Goal: Check status: Check status

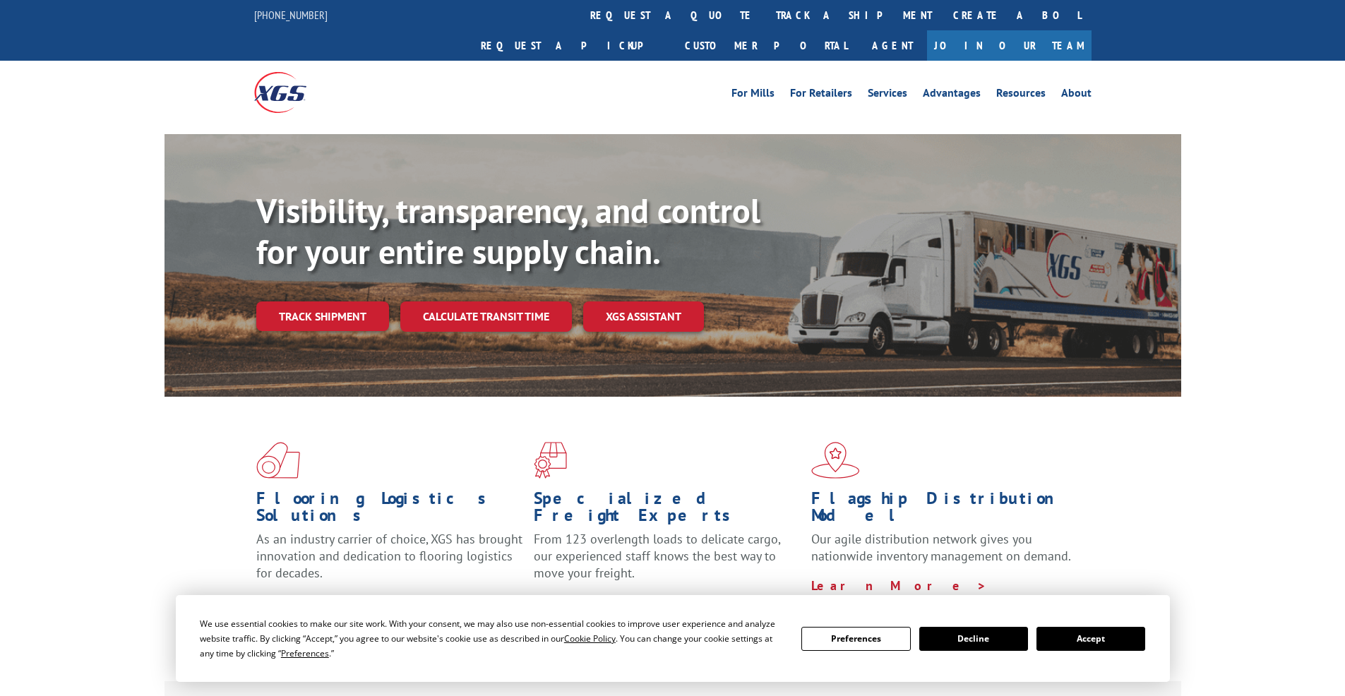
click at [299, 302] on div "Visibility, transparency, and control for your entire supply chain. Track shipm…" at bounding box center [718, 289] width 925 height 197
click at [323, 302] on link "Track shipment" at bounding box center [322, 317] width 133 height 30
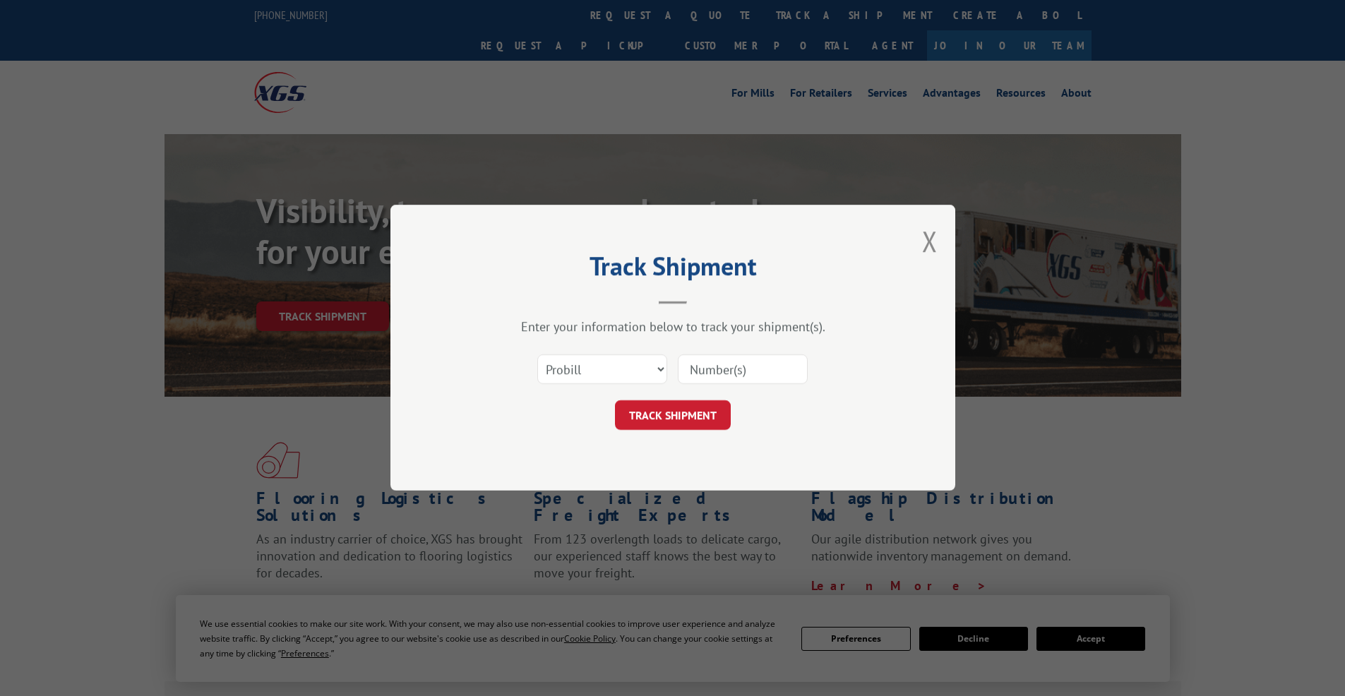
click at [790, 364] on input at bounding box center [743, 370] width 130 height 30
click at [708, 370] on input at bounding box center [743, 370] width 130 height 30
type input "2847999"
click at [681, 419] on button "TRACK SHIPMENT" at bounding box center [673, 416] width 116 height 30
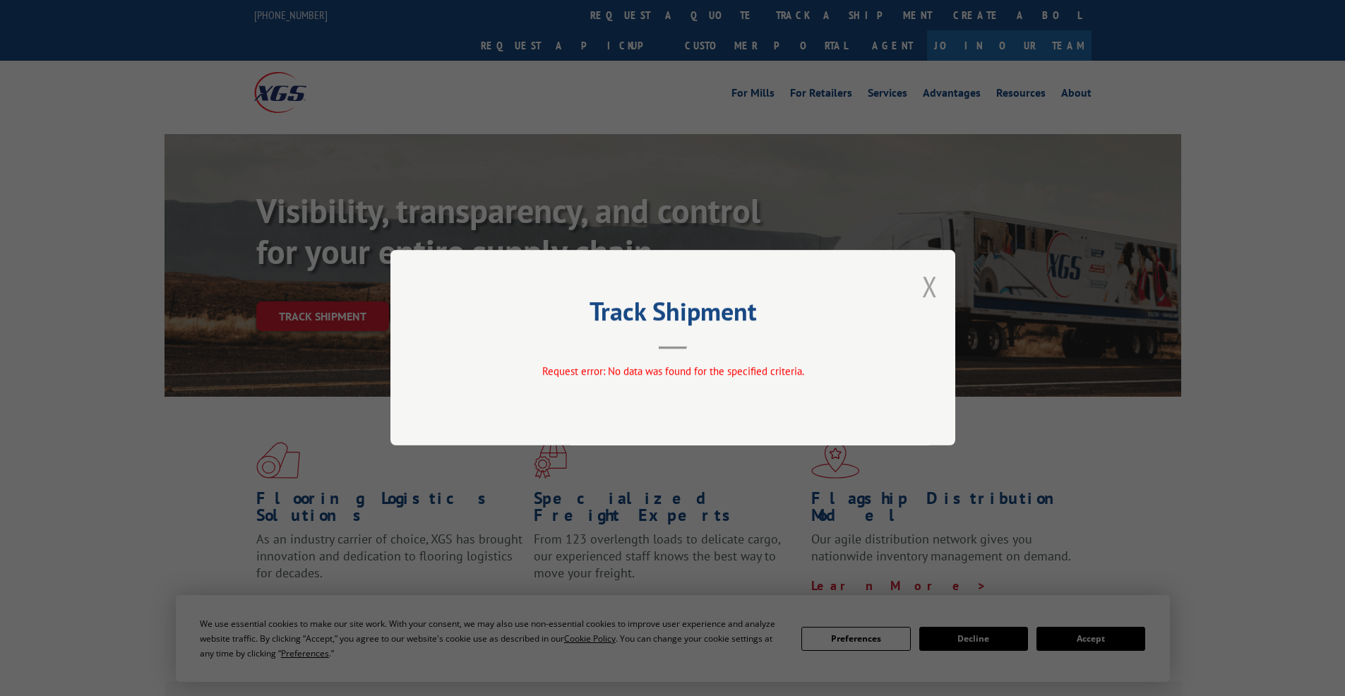
click at [930, 287] on button "Close modal" at bounding box center [930, 286] width 16 height 37
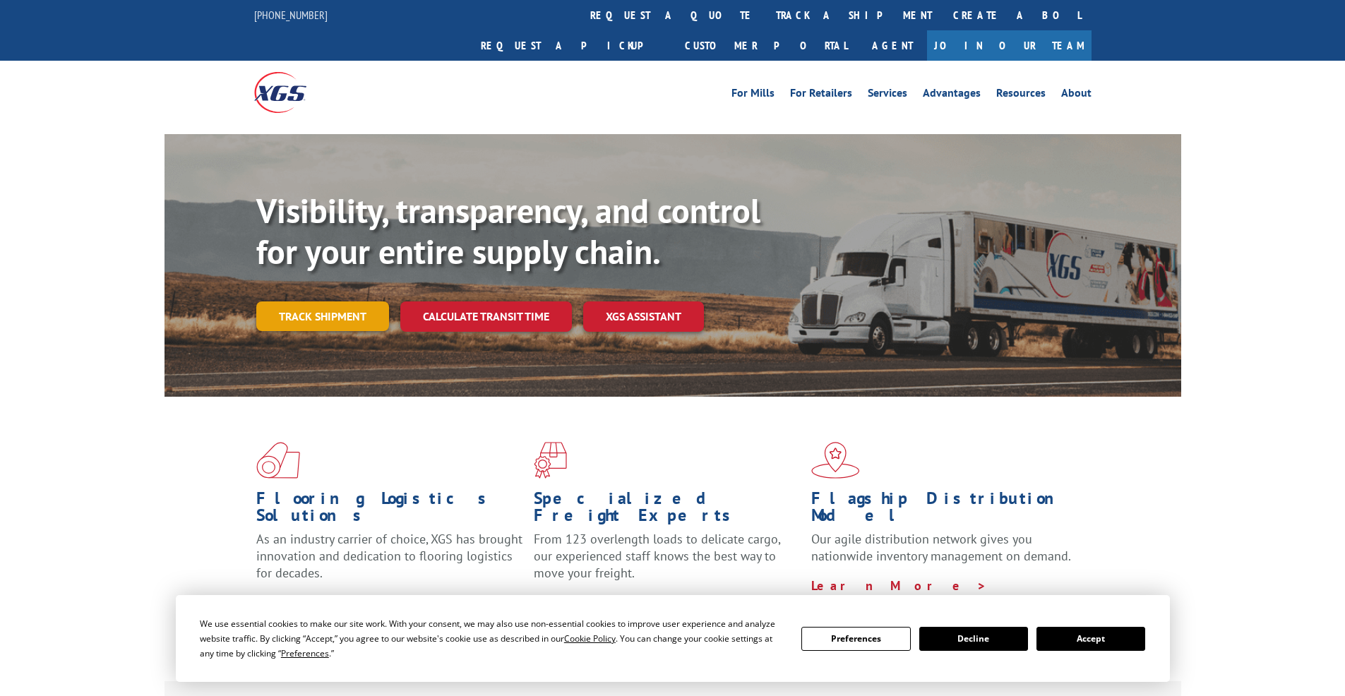
click at [331, 302] on link "Track shipment" at bounding box center [322, 317] width 133 height 30
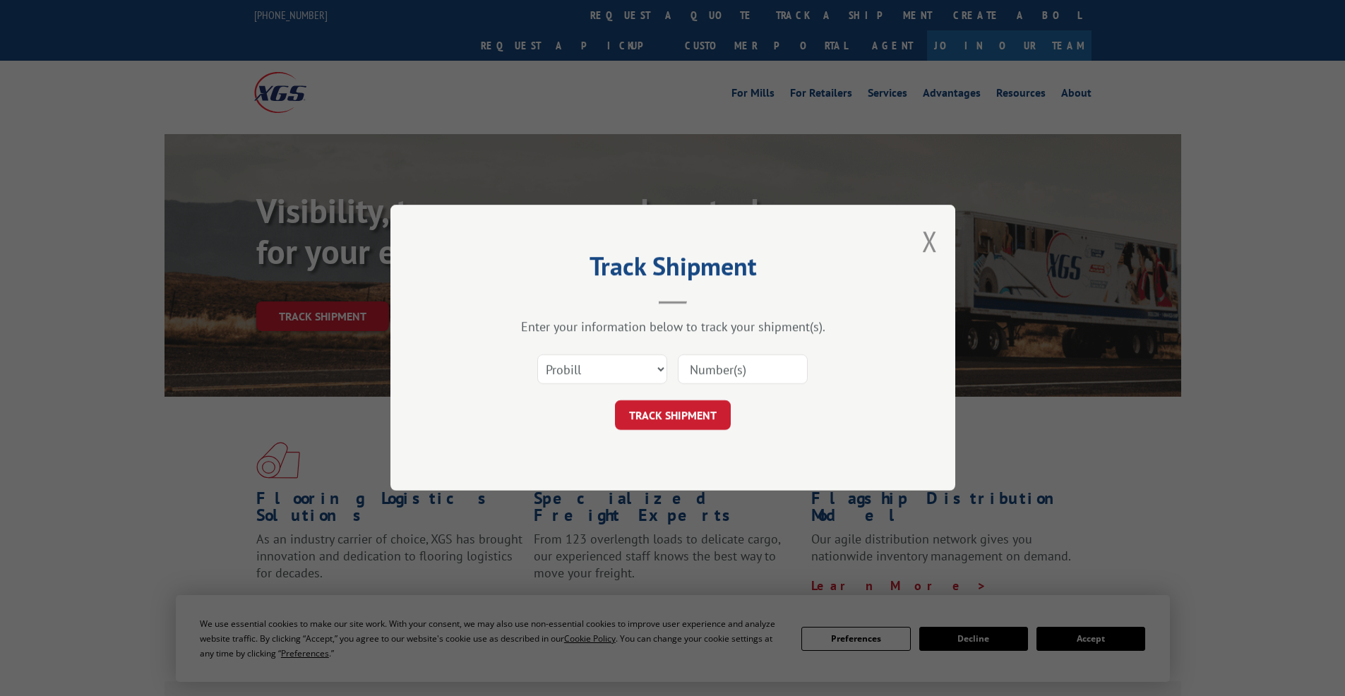
click at [753, 371] on input at bounding box center [743, 370] width 130 height 30
type input "2847999"
click at [696, 416] on button "TRACK SHIPMENT" at bounding box center [673, 416] width 116 height 30
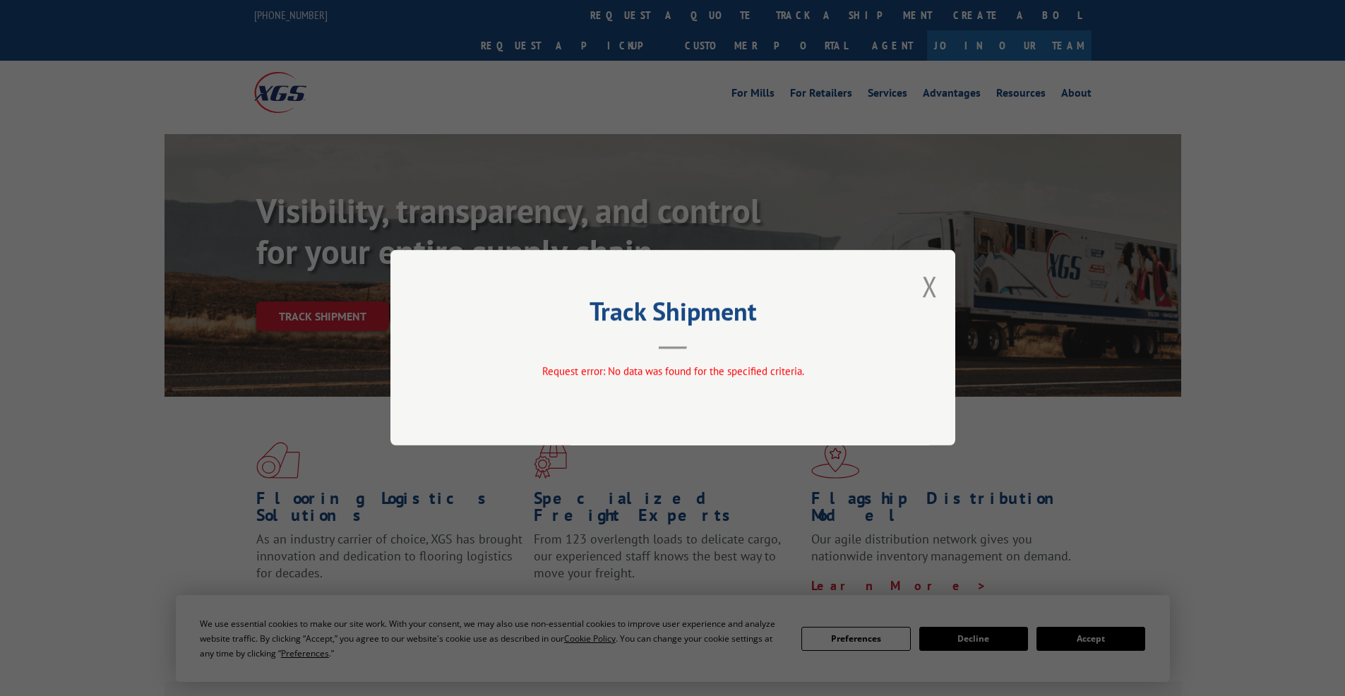
click at [917, 288] on div "Track Shipment Request error: No data was found for the specified criteria." at bounding box center [673, 348] width 565 height 196
click at [929, 290] on button "Close modal" at bounding box center [930, 286] width 16 height 37
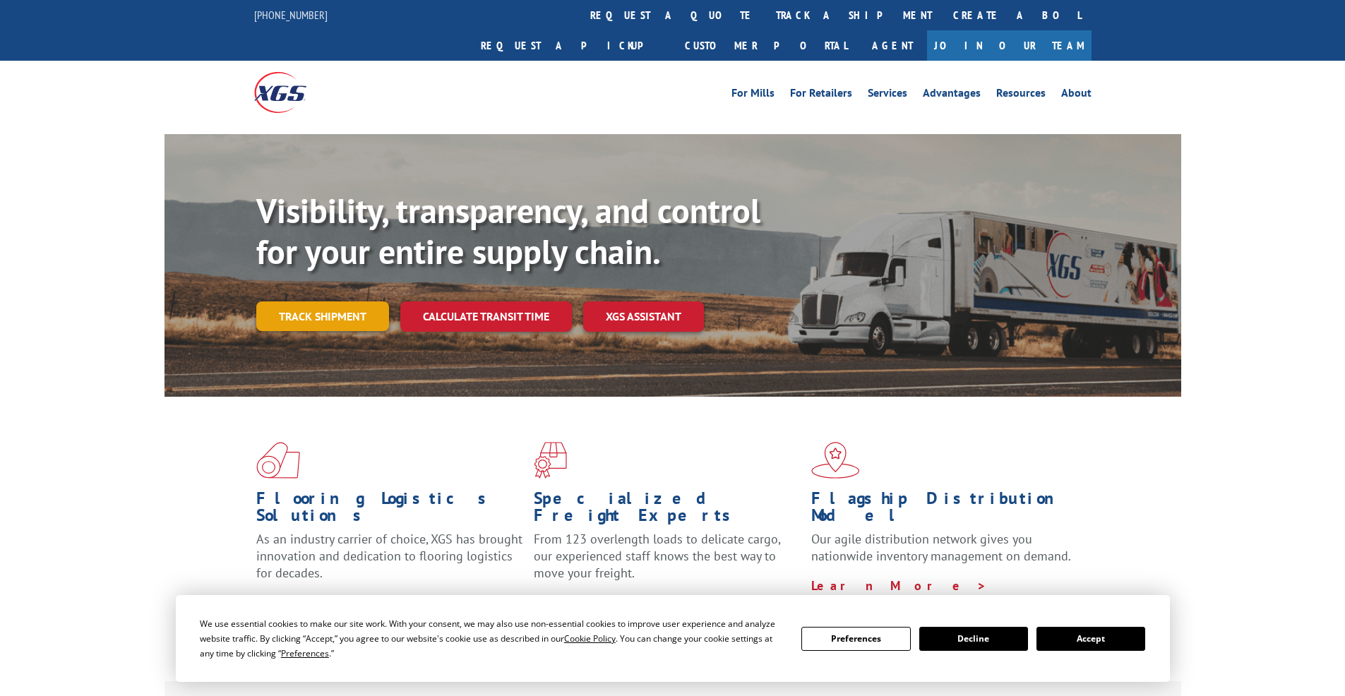
click at [301, 302] on link "Track shipment" at bounding box center [322, 317] width 133 height 30
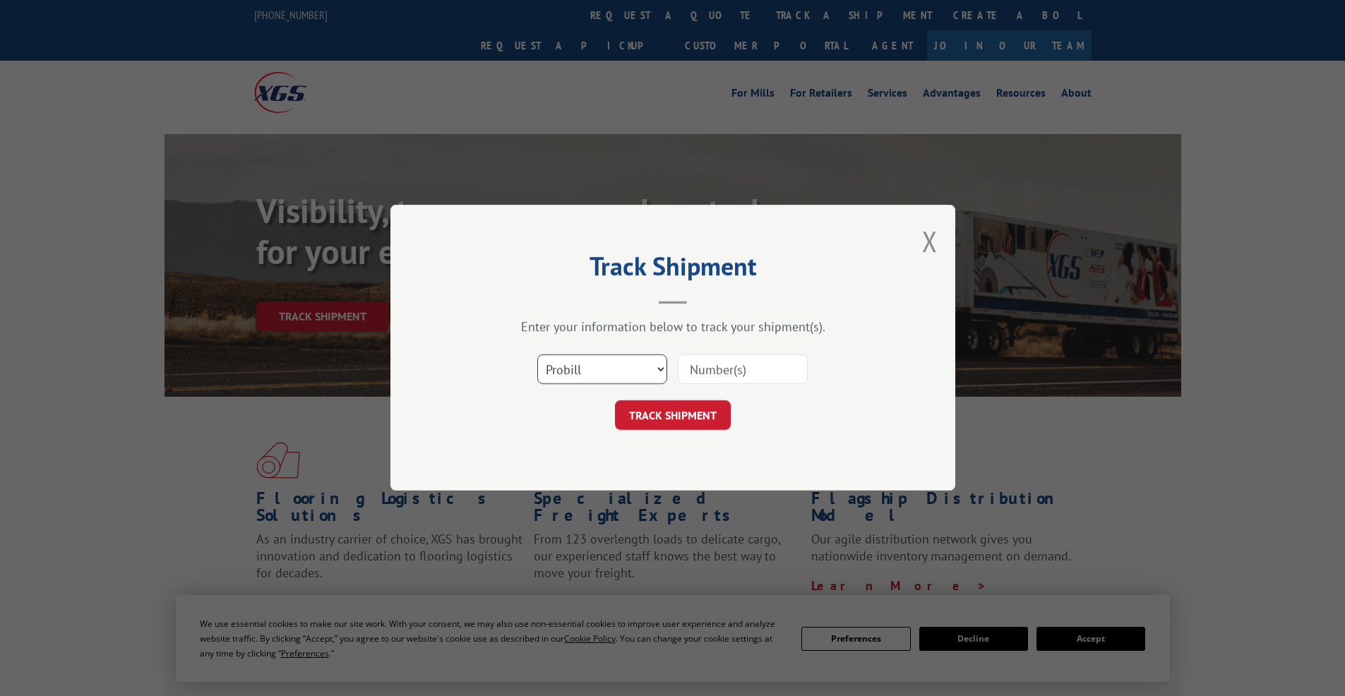
select select "po"
click at [537, 355] on select "Select category... Probill BOL PO" at bounding box center [602, 370] width 130 height 30
click at [701, 374] on input at bounding box center [743, 370] width 130 height 30
type input "2847999"
click at [709, 411] on button "TRACK SHIPMENT" at bounding box center [673, 416] width 116 height 30
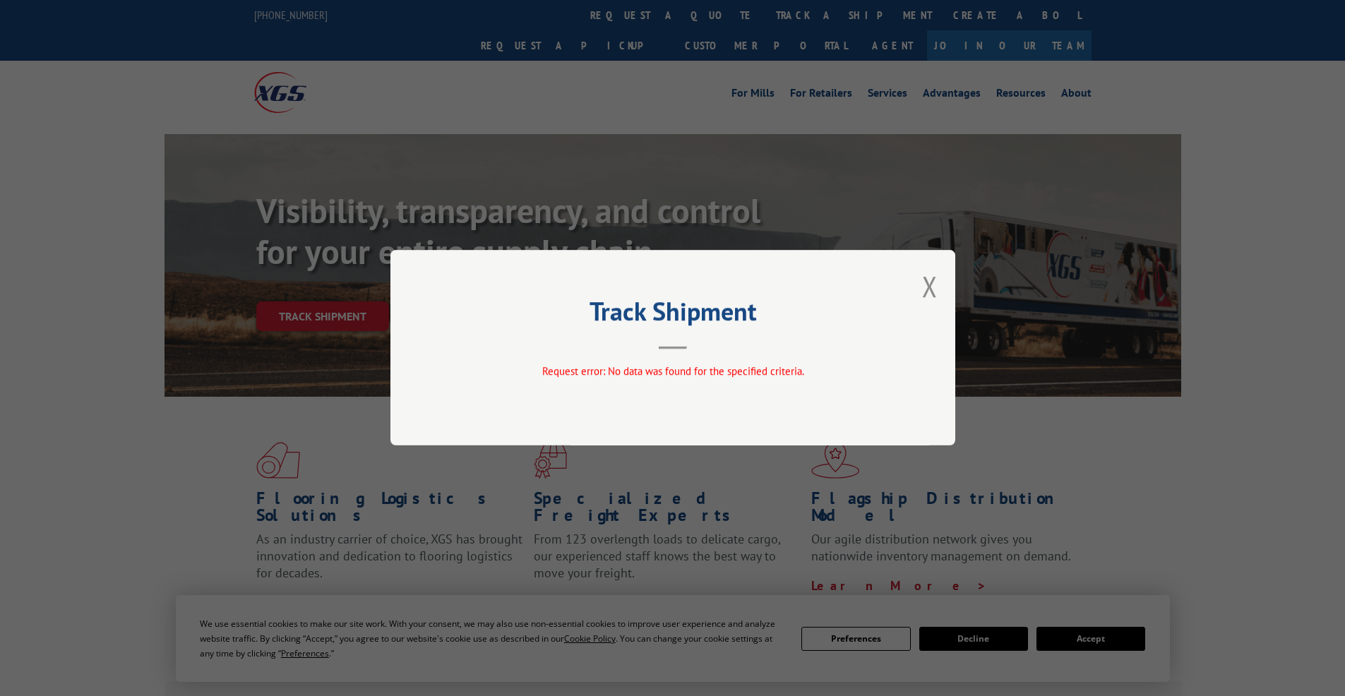
click at [915, 294] on div "Track Shipment Request error: No data was found for the specified criteria." at bounding box center [673, 348] width 565 height 196
click at [934, 285] on button "Close modal" at bounding box center [930, 286] width 16 height 37
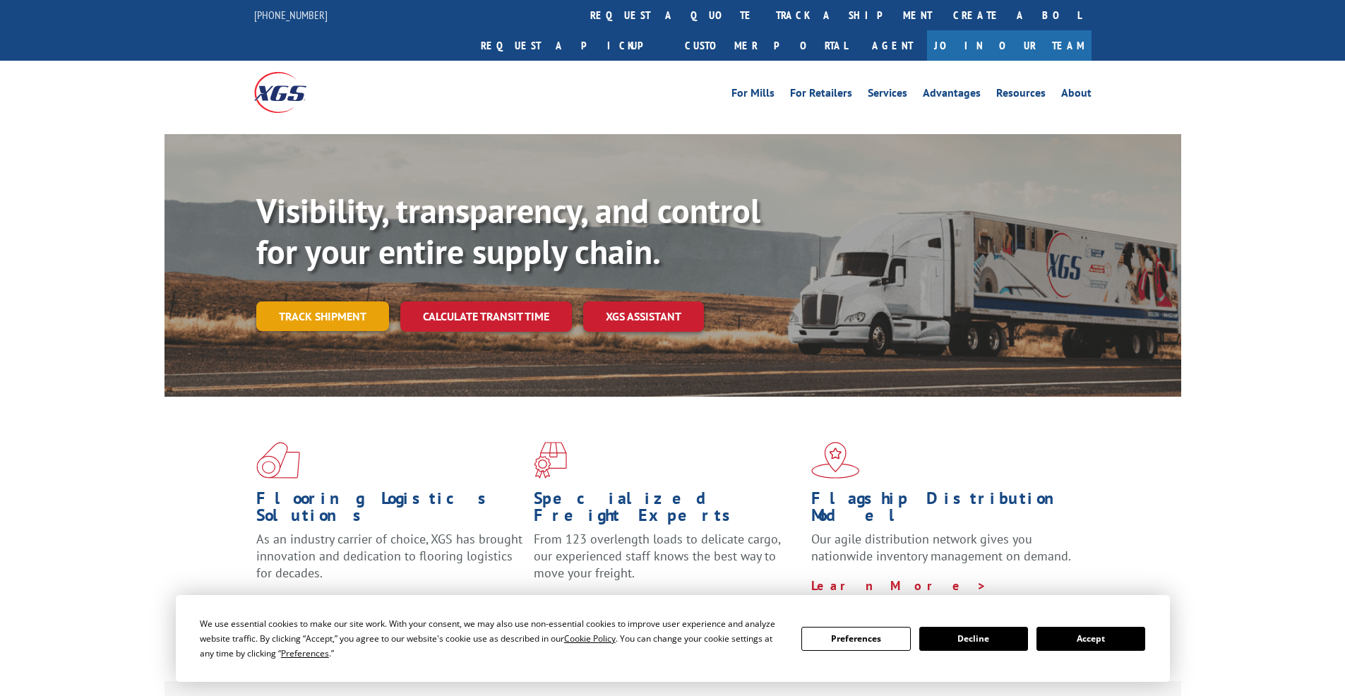
click at [321, 302] on link "Track shipment" at bounding box center [322, 317] width 133 height 30
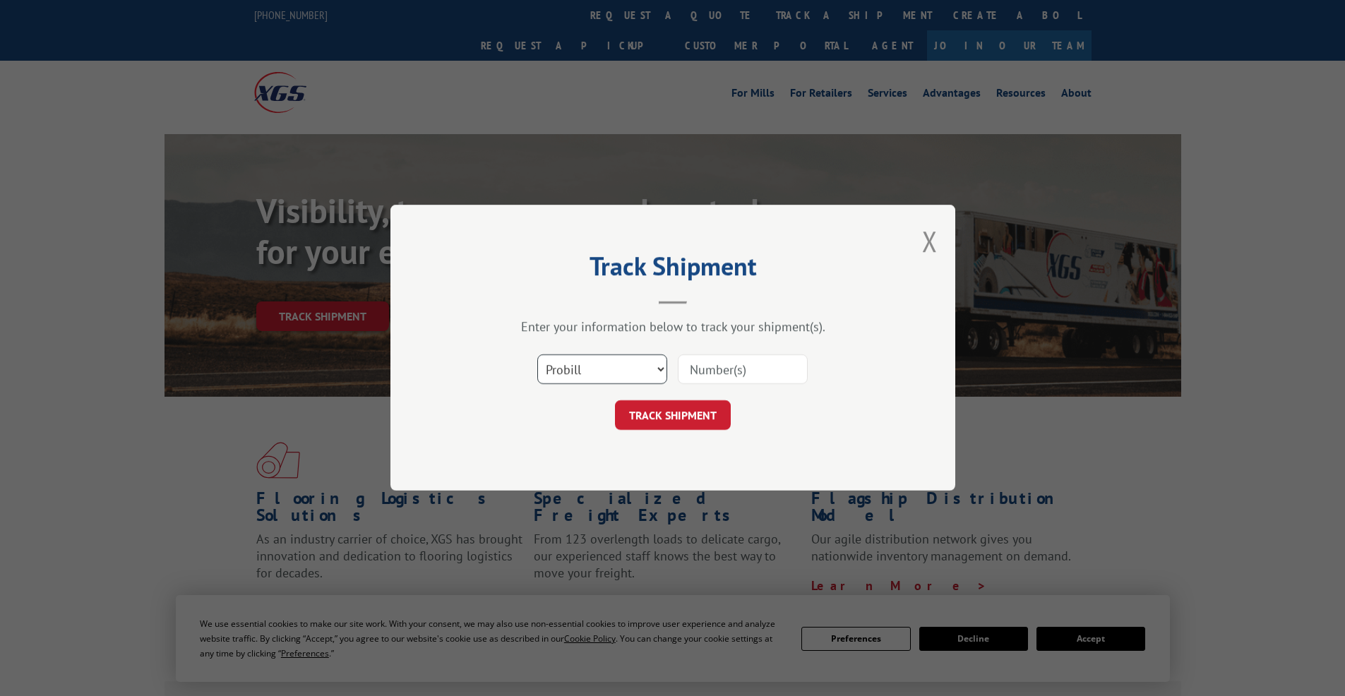
select select "po"
click at [537, 355] on select "Select category... Probill BOL PO" at bounding box center [602, 370] width 130 height 30
click at [703, 368] on input at bounding box center [743, 370] width 130 height 30
type input "2847999"
click at [686, 425] on button "TRACK SHIPMENT" at bounding box center [673, 416] width 116 height 30
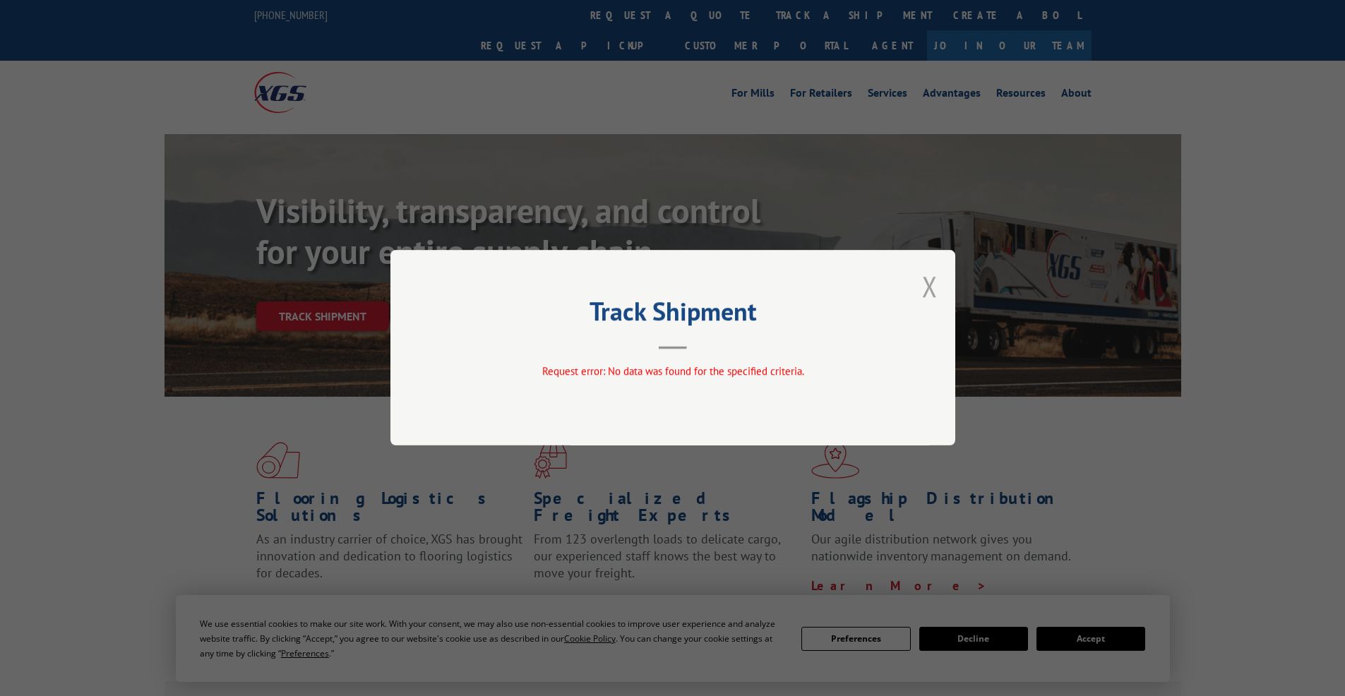
click at [924, 288] on button "Close modal" at bounding box center [930, 286] width 16 height 37
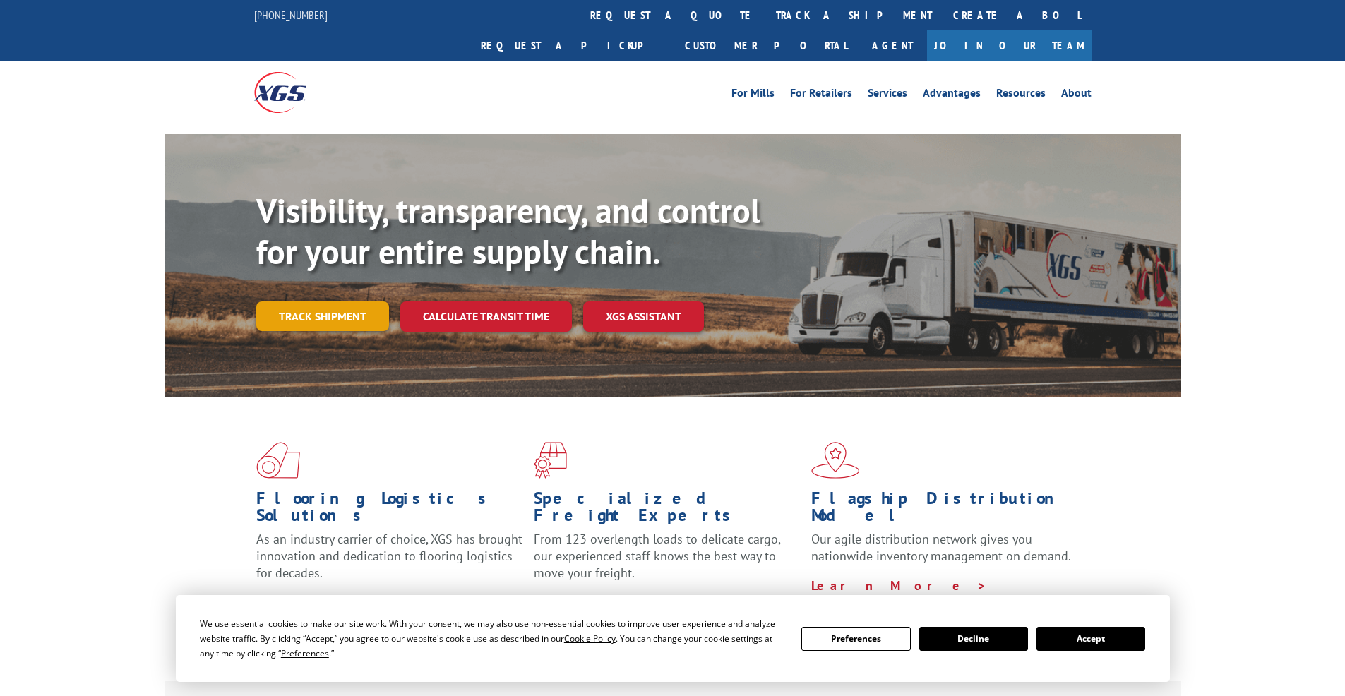
click at [289, 302] on link "Track shipment" at bounding box center [322, 317] width 133 height 30
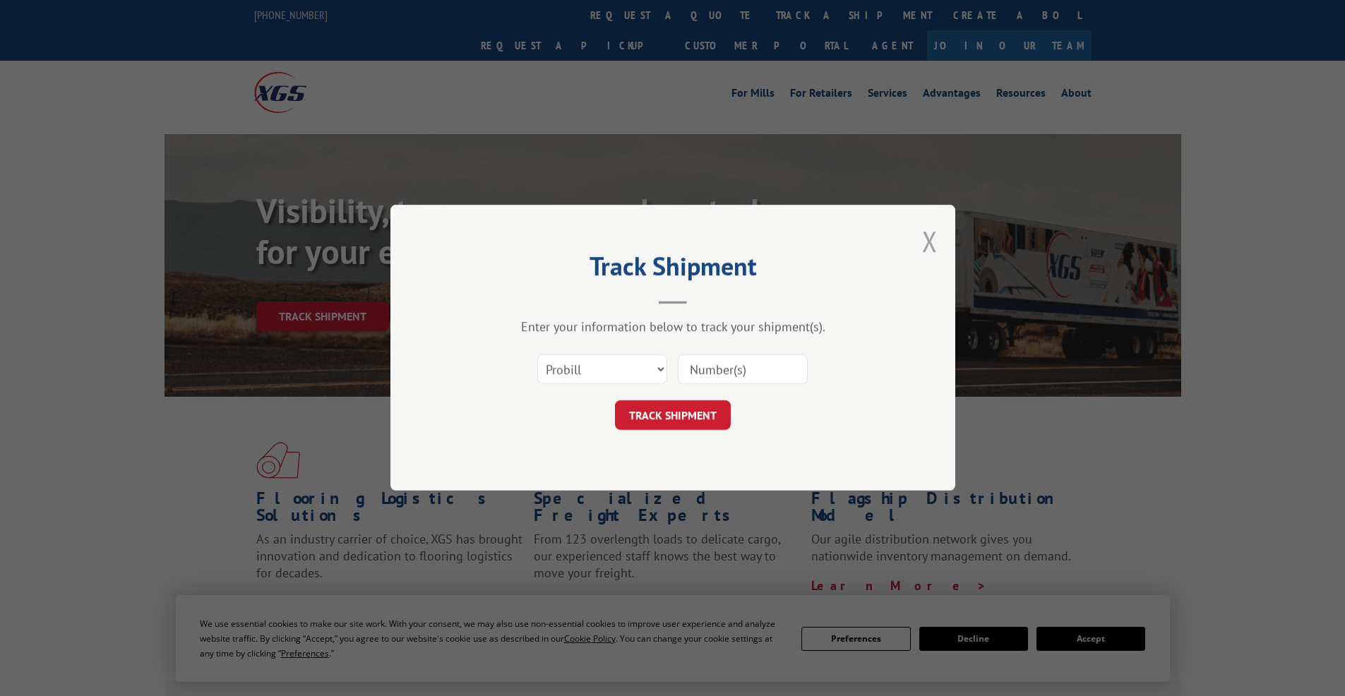
click at [937, 246] on button "Close modal" at bounding box center [930, 240] width 16 height 37
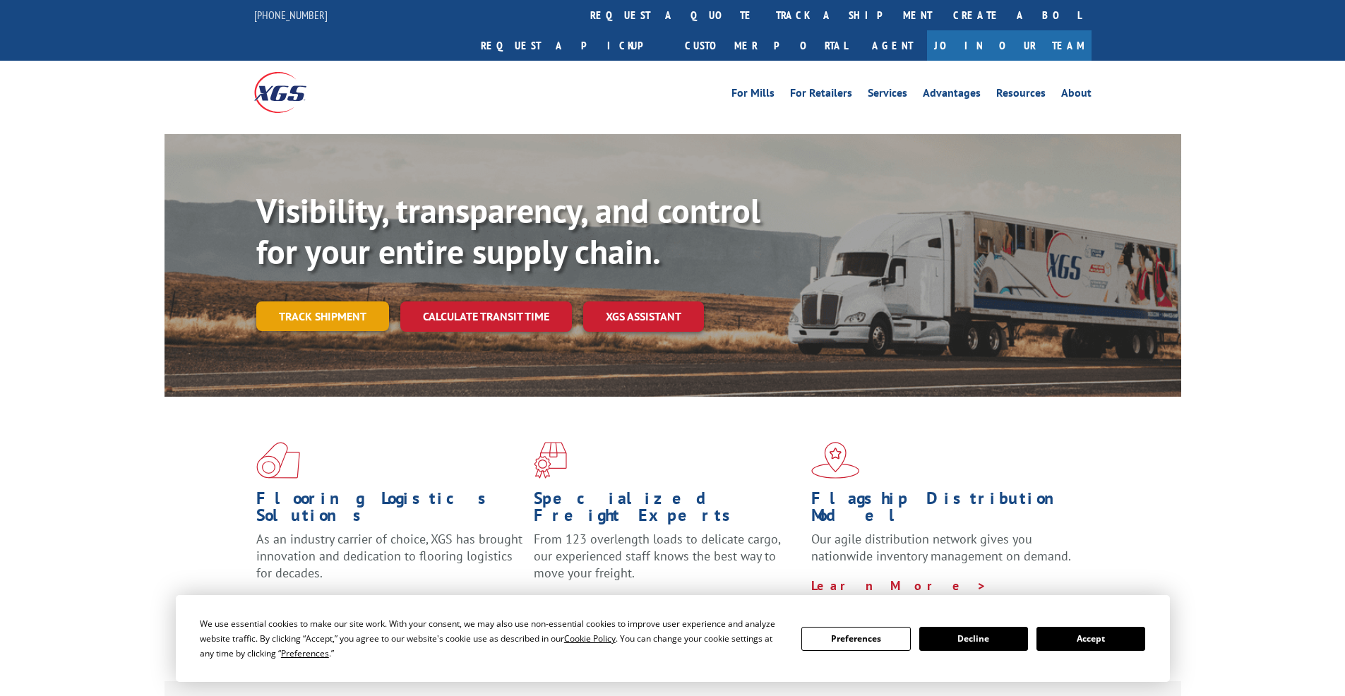
click at [312, 302] on link "Track shipment" at bounding box center [322, 317] width 133 height 30
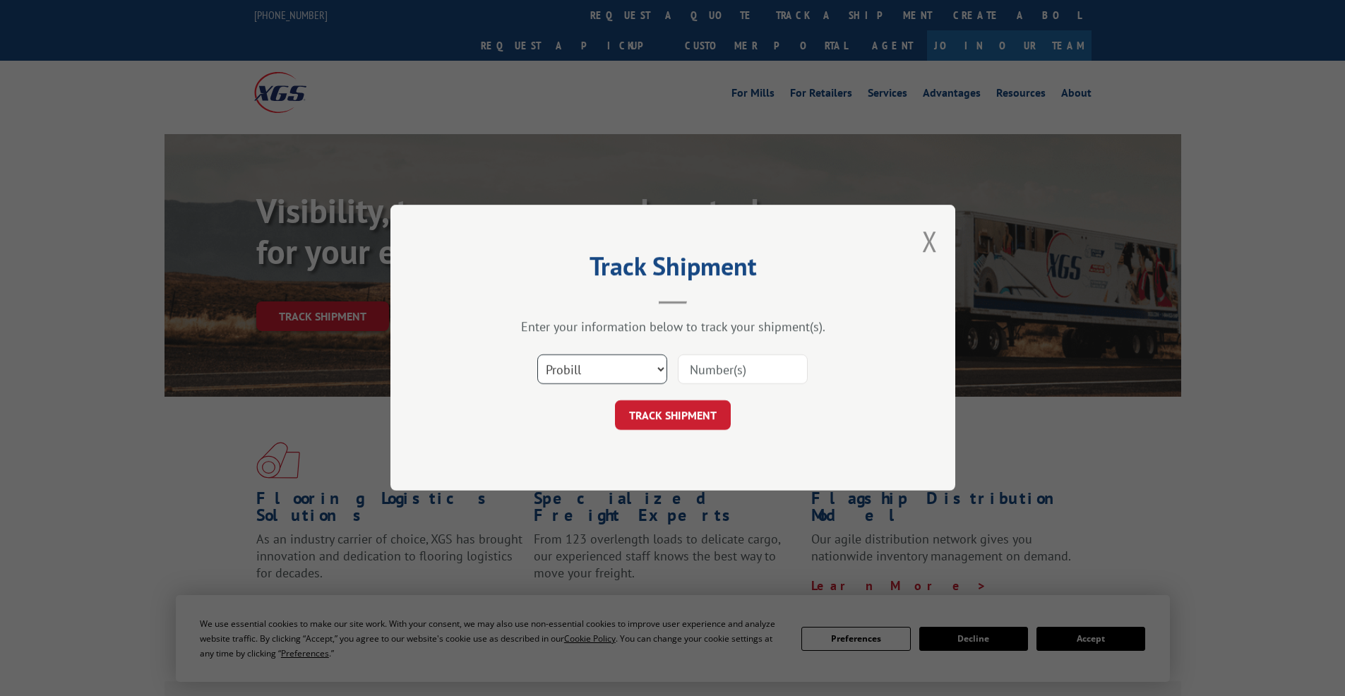
select select "po"
click at [537, 355] on select "Select category... Probill BOL PO" at bounding box center [602, 370] width 130 height 30
click at [696, 373] on input at bounding box center [743, 370] width 130 height 30
paste input "295496021"
type input "295496021"
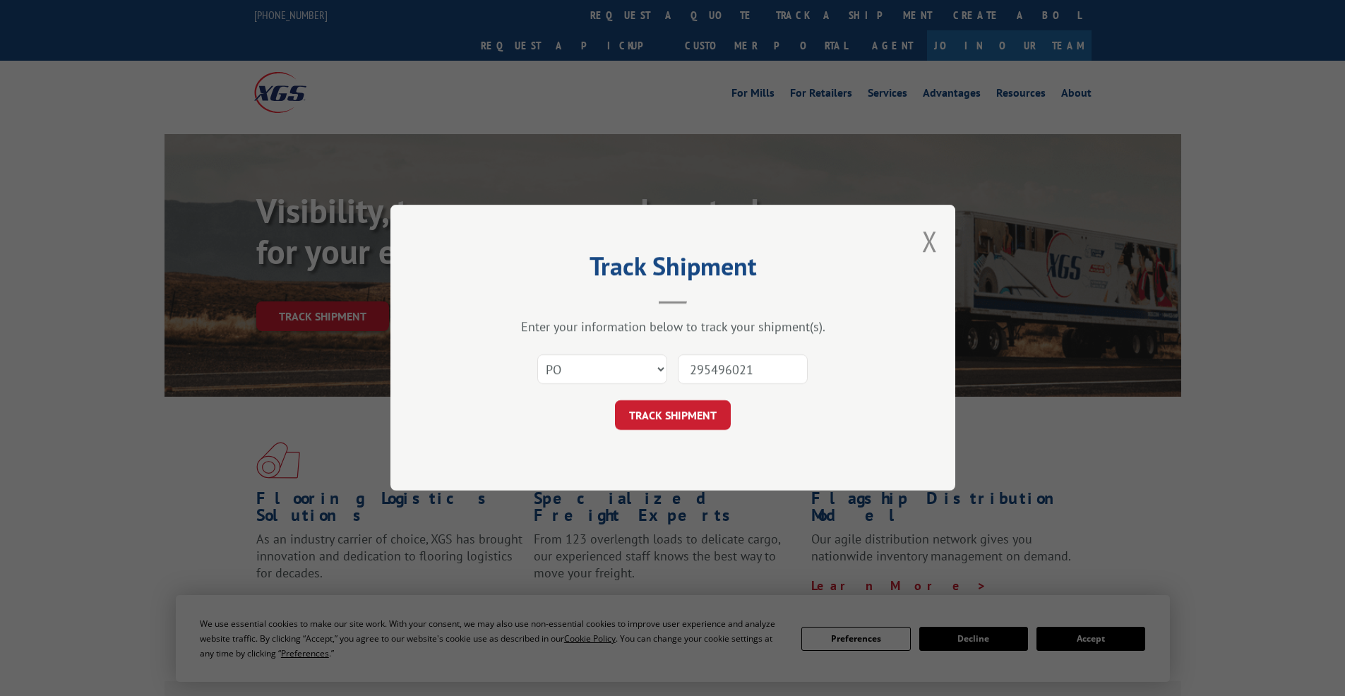
click button "TRACK SHIPMENT" at bounding box center [673, 416] width 116 height 30
